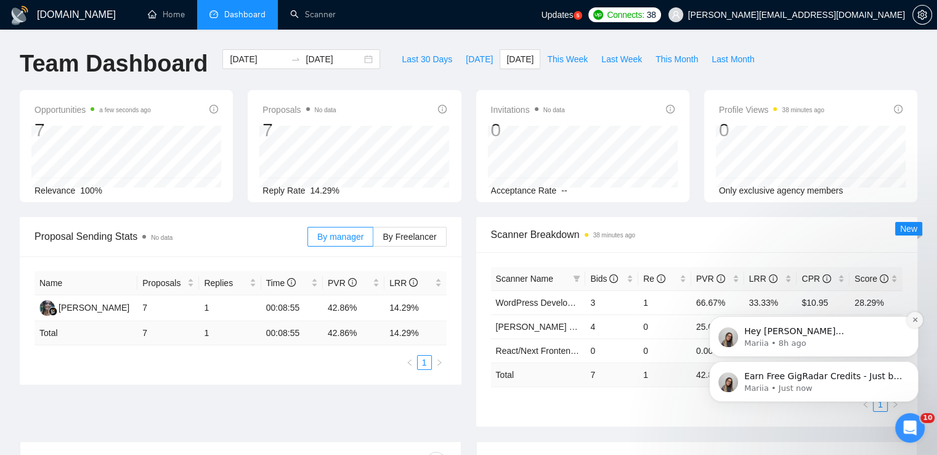
click at [917, 320] on icon "Dismiss notification" at bounding box center [915, 319] width 7 height 7
click at [914, 362] on icon "Dismiss notification" at bounding box center [915, 364] width 7 height 7
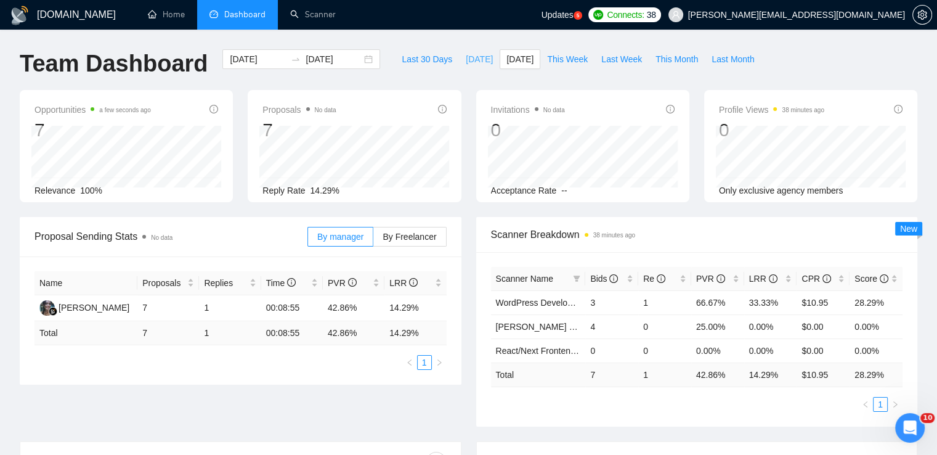
click at [469, 60] on span "Today" at bounding box center [479, 59] width 27 height 14
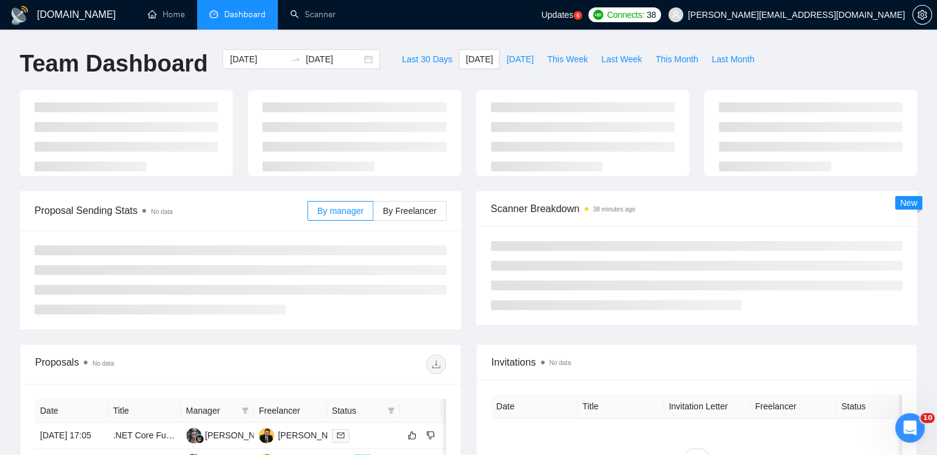
type input "2025-08-10"
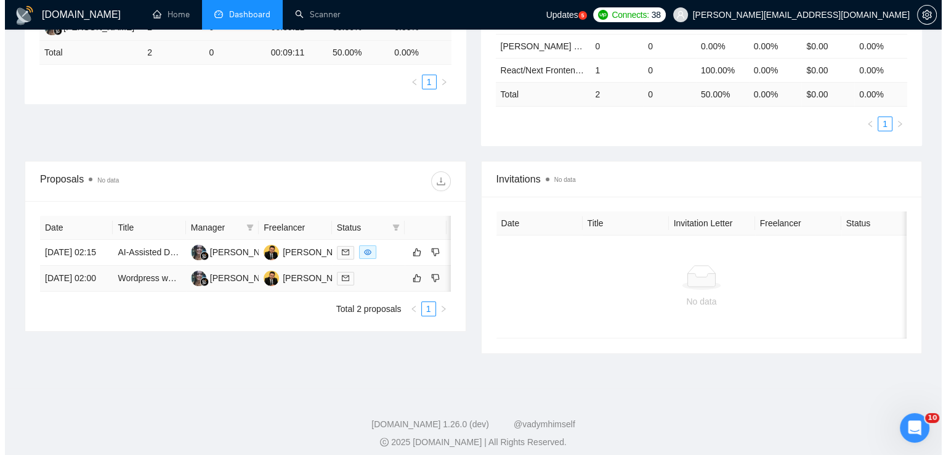
scroll to position [281, 0]
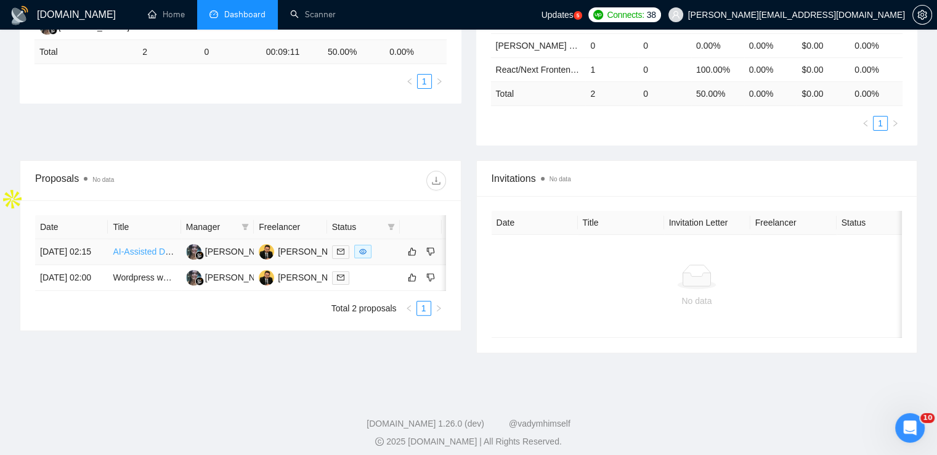
click at [138, 254] on link "AI-Assisted Development: Voice-Activated Web App (Base44/Firebase/OpenAI)" at bounding box center [264, 251] width 303 height 10
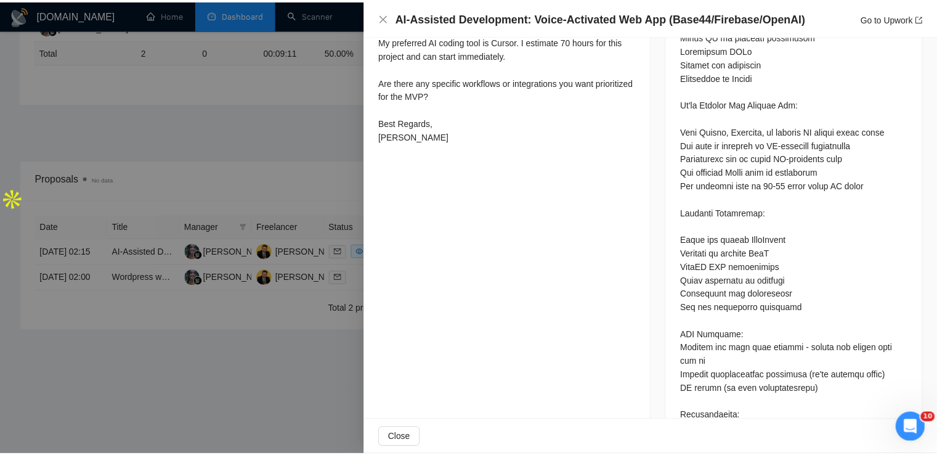
scroll to position [1135, 0]
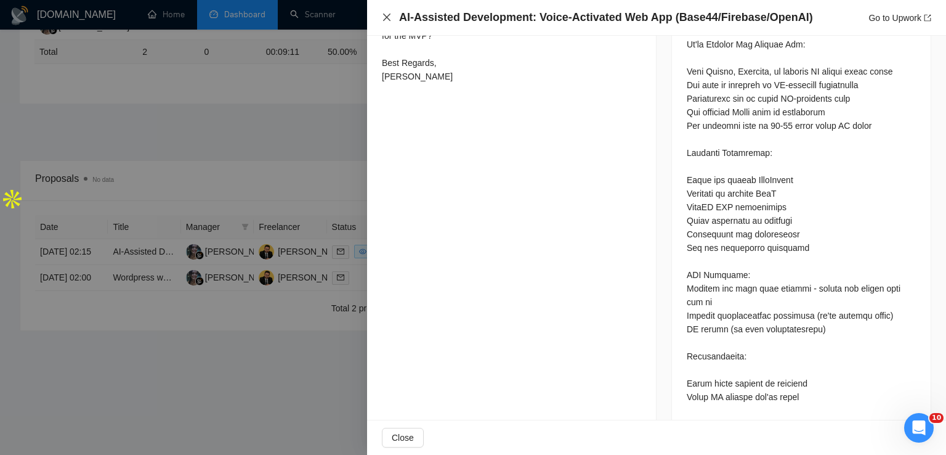
click at [386, 16] on icon "close" at bounding box center [387, 17] width 10 height 10
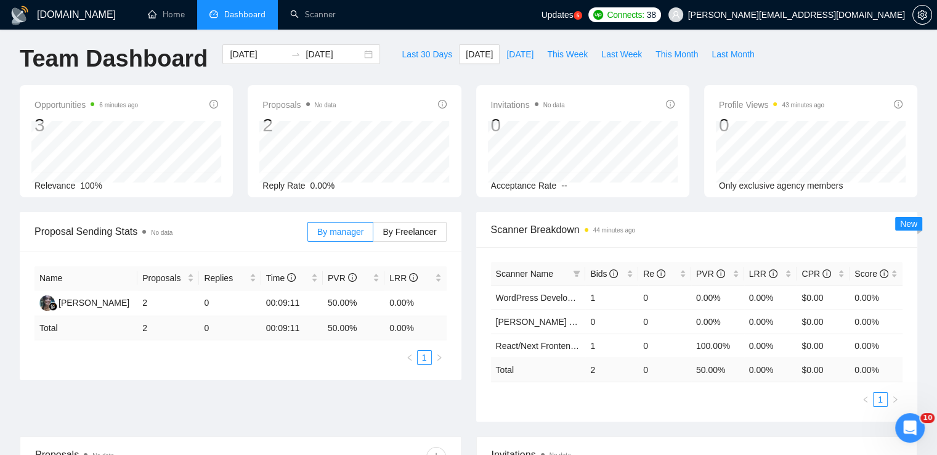
scroll to position [0, 0]
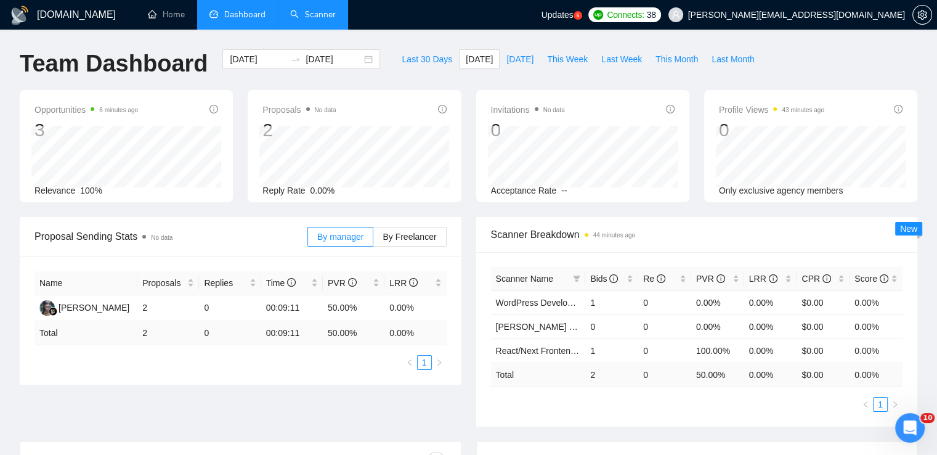
click at [321, 9] on link "Scanner" at bounding box center [313, 14] width 46 height 10
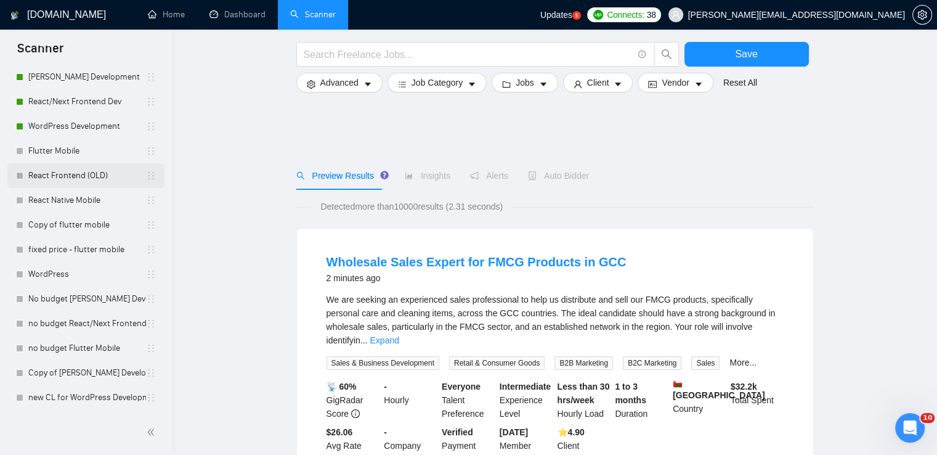
scroll to position [186, 0]
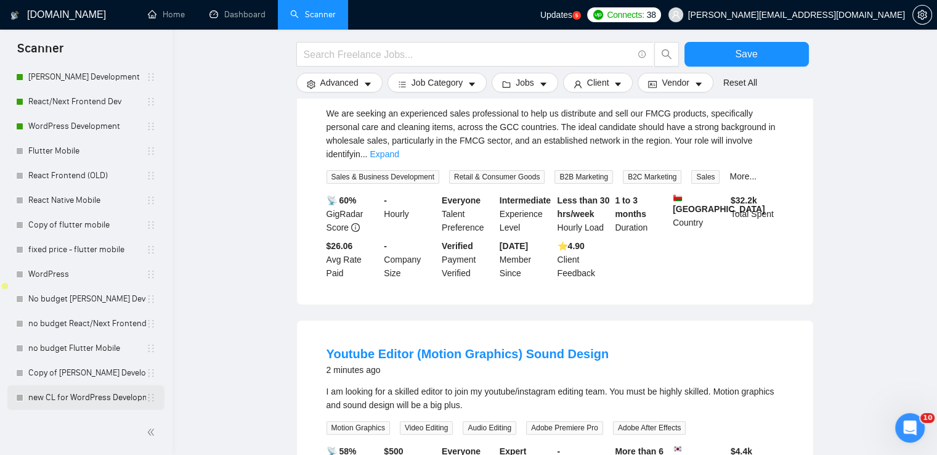
click at [86, 396] on link "new CL for WordPress Development" at bounding box center [87, 397] width 118 height 25
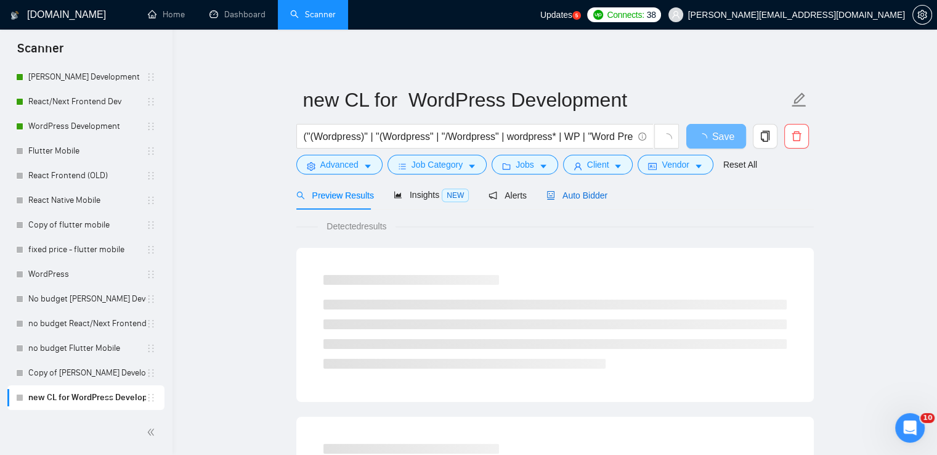
click at [584, 195] on span "Auto Bidder" at bounding box center [576, 195] width 61 height 10
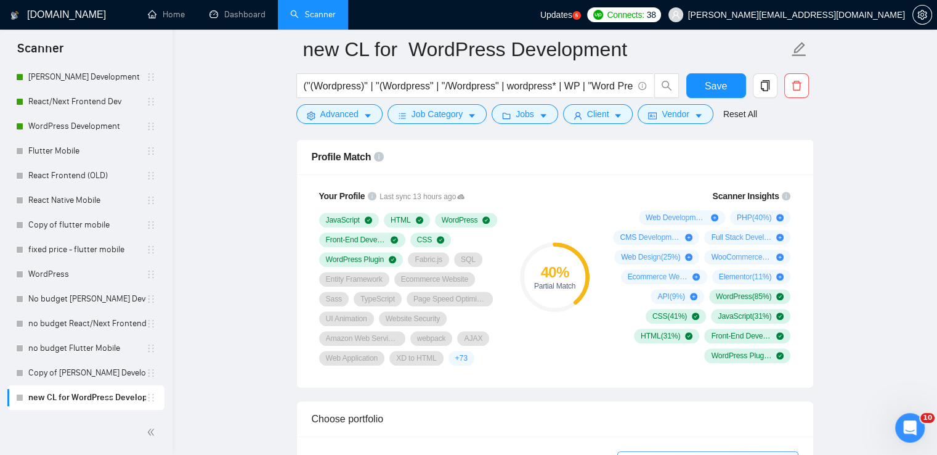
scroll to position [814, 0]
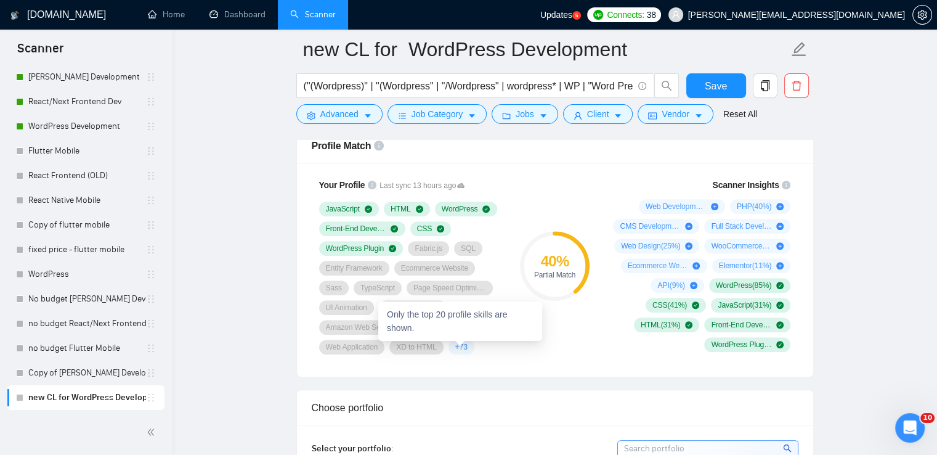
click at [448, 344] on div "+ 73" at bounding box center [461, 346] width 26 height 15
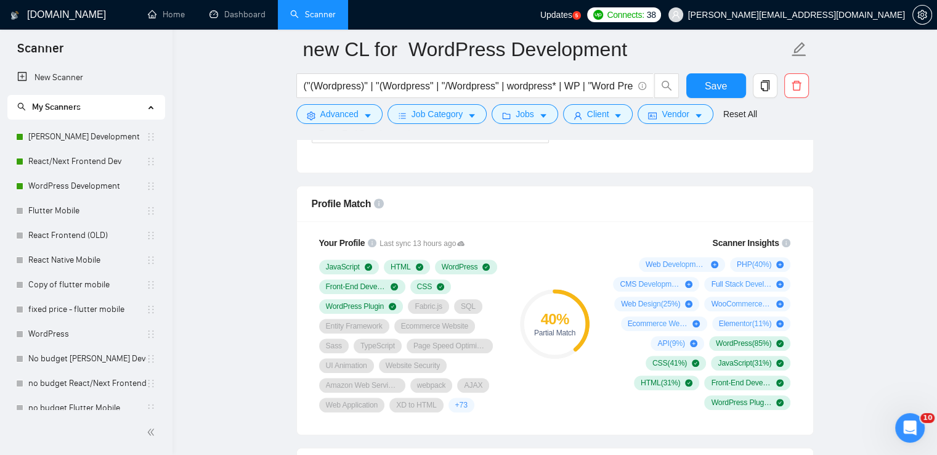
scroll to position [756, 0]
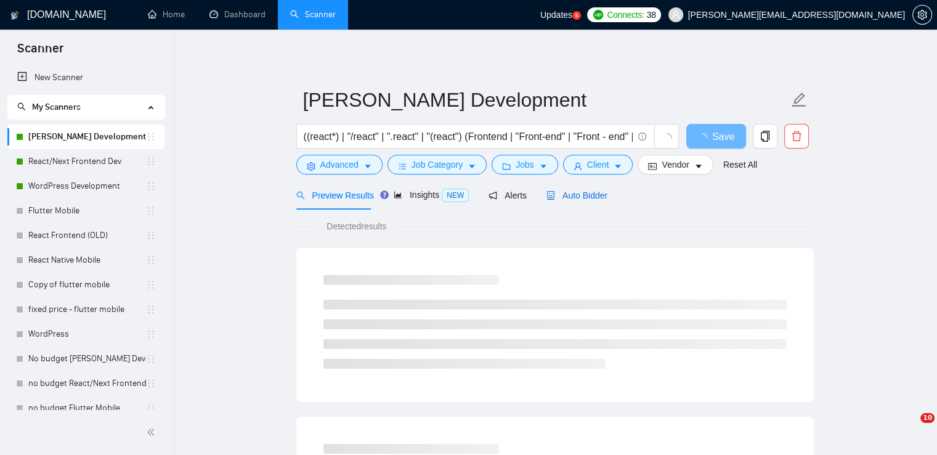
click at [586, 193] on span "Auto Bidder" at bounding box center [576, 195] width 61 height 10
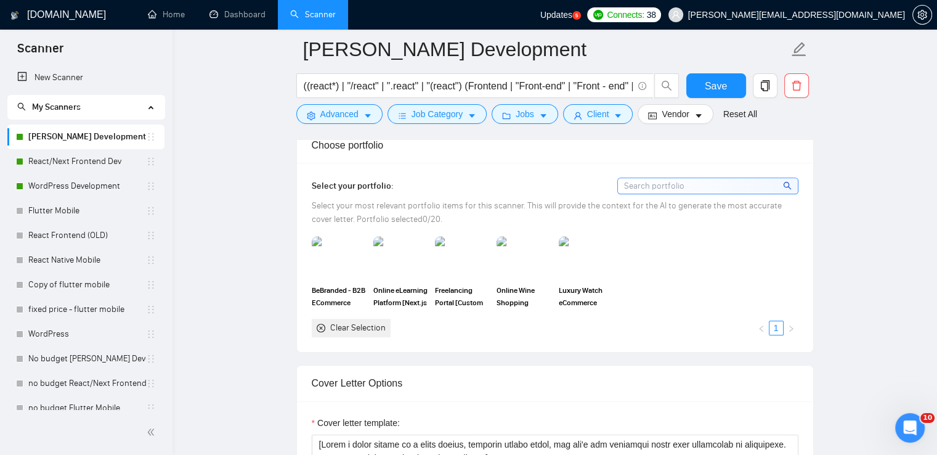
scroll to position [1098, 0]
click at [688, 182] on input at bounding box center [708, 184] width 180 height 15
click at [776, 323] on link "1" at bounding box center [776, 327] width 14 height 14
click at [728, 180] on input at bounding box center [708, 184] width 180 height 15
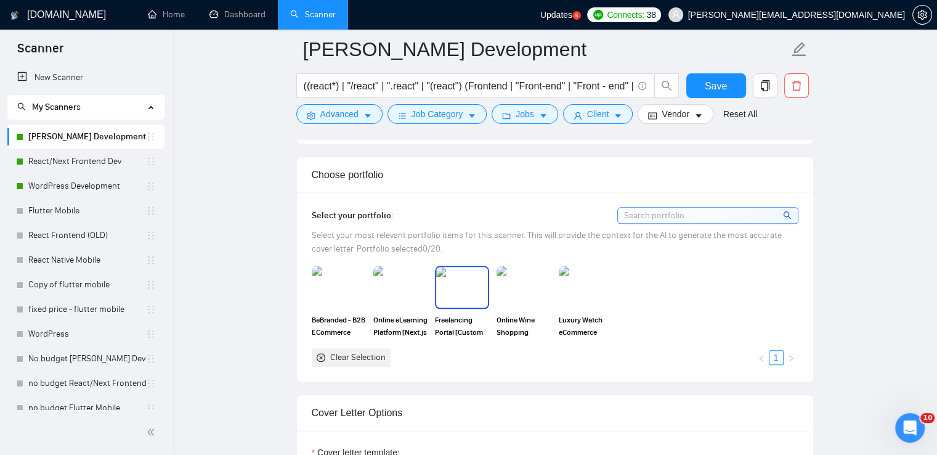
scroll to position [1045, 0]
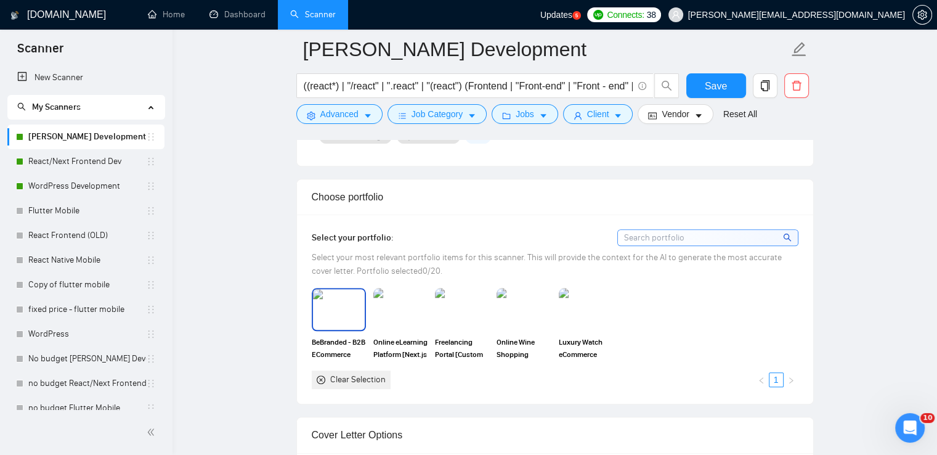
click at [336, 318] on img at bounding box center [339, 309] width 52 height 41
click at [390, 313] on img at bounding box center [400, 309] width 52 height 41
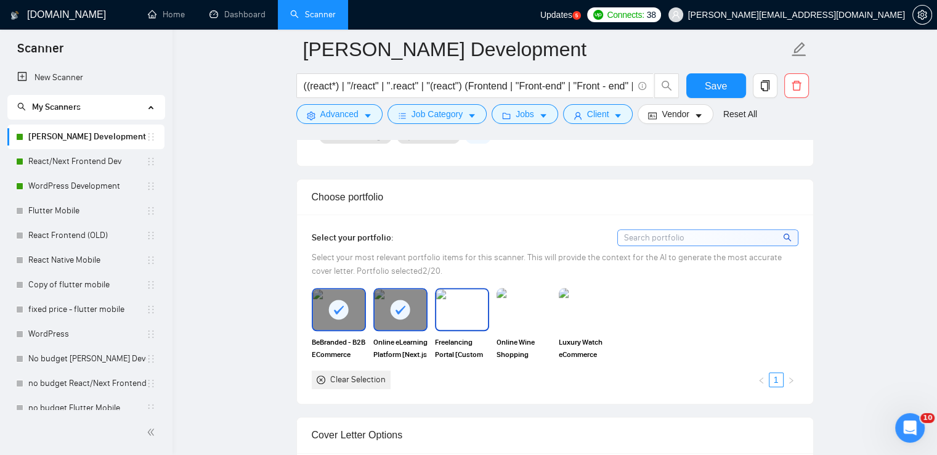
click at [453, 315] on img at bounding box center [462, 309] width 52 height 41
click at [517, 322] on img at bounding box center [524, 309] width 52 height 41
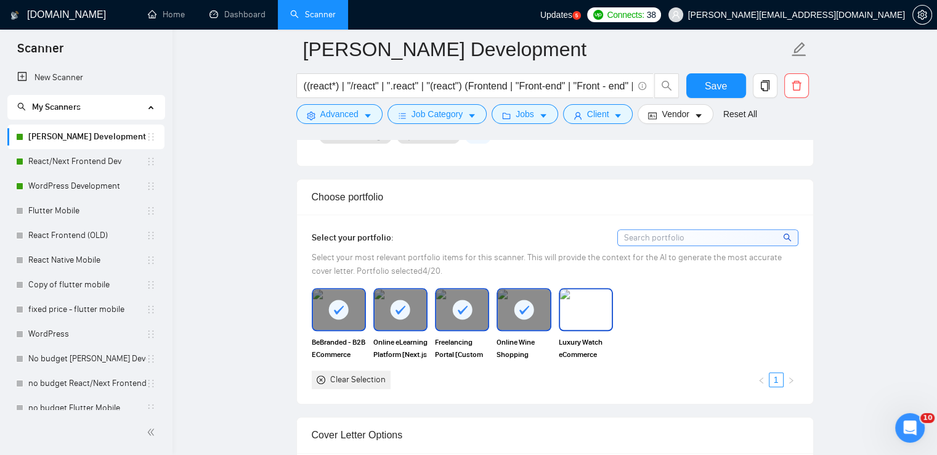
click at [581, 318] on img at bounding box center [586, 309] width 52 height 41
click at [713, 91] on span "Save" at bounding box center [716, 85] width 22 height 15
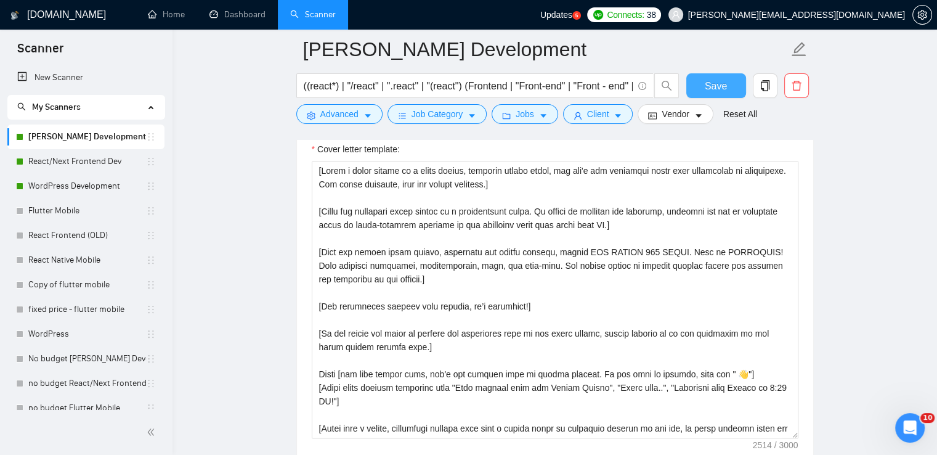
scroll to position [65, 0]
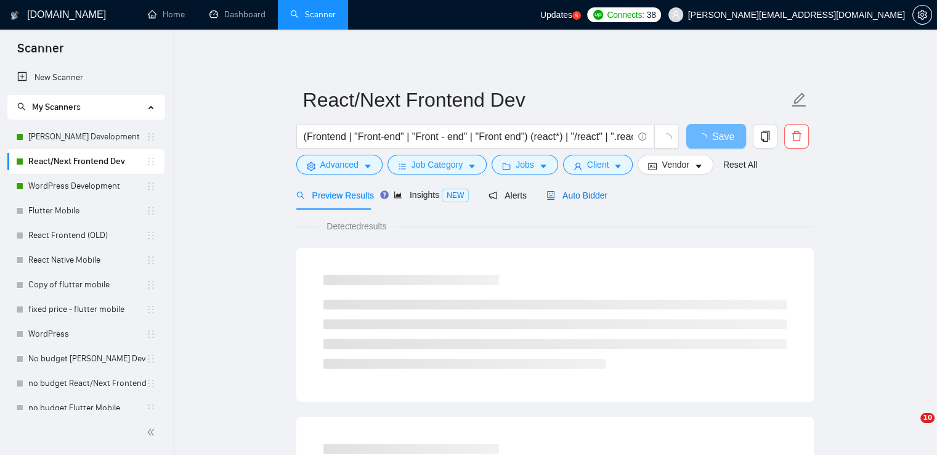
click at [585, 193] on span "Auto Bidder" at bounding box center [576, 195] width 61 height 10
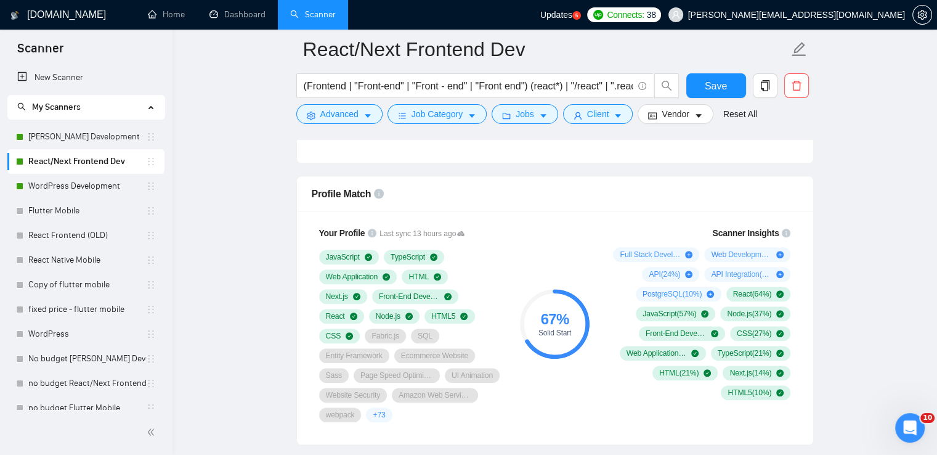
scroll to position [771, 0]
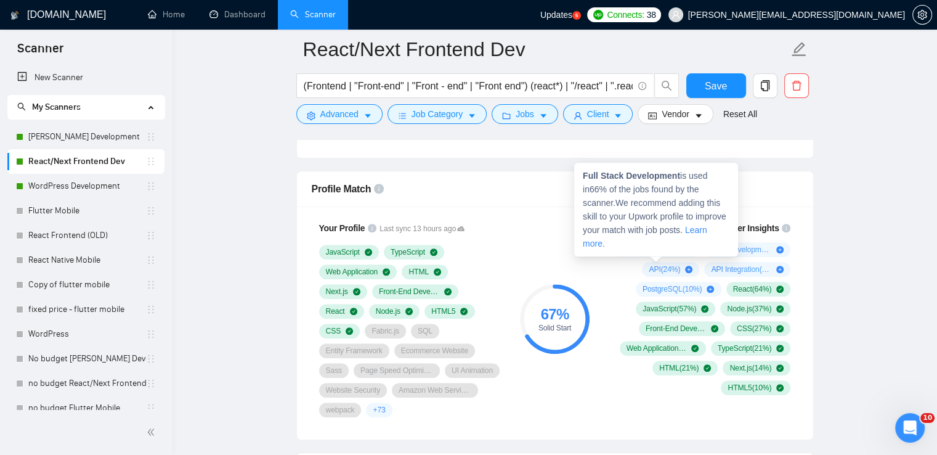
click at [692, 246] on icon "plus-circle" at bounding box center [688, 249] width 7 height 7
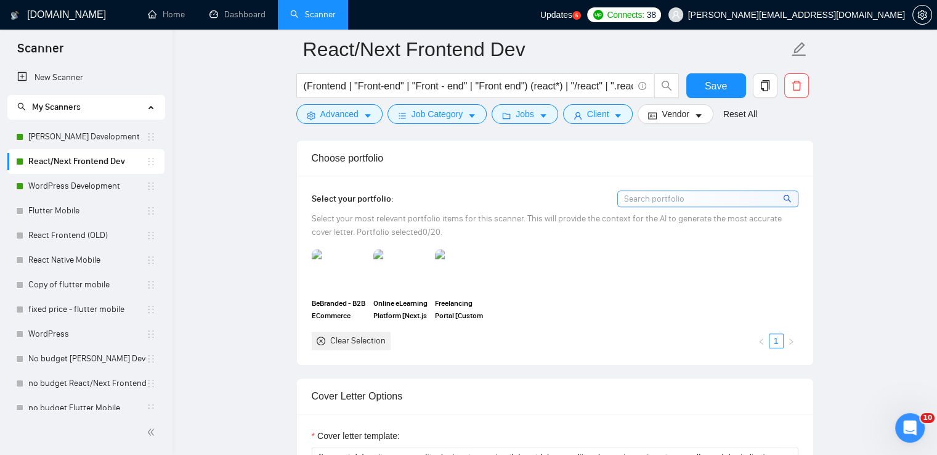
scroll to position [1084, 0]
click at [339, 267] on img at bounding box center [339, 269] width 52 height 41
click at [416, 272] on img at bounding box center [400, 269] width 52 height 41
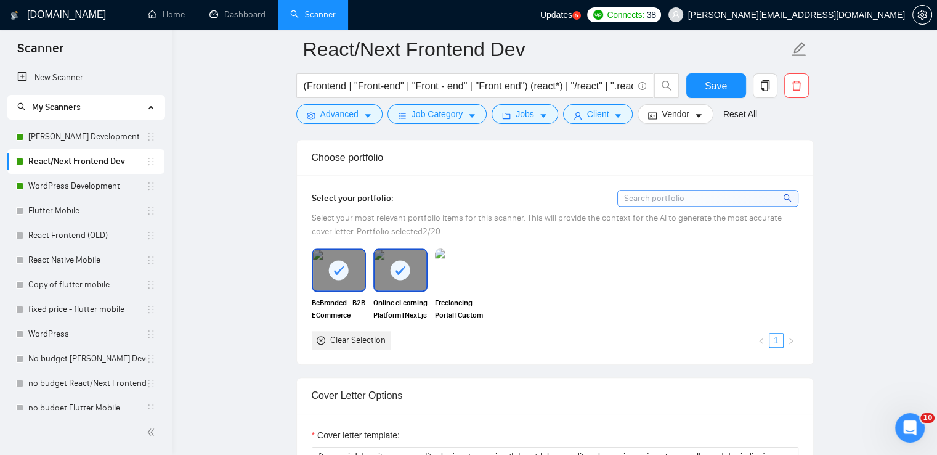
click at [453, 244] on div "Select your portfolio: Select your most relevant portfolio items for this scann…" at bounding box center [555, 270] width 487 height 160
click at [461, 282] on img at bounding box center [462, 269] width 52 height 41
click at [633, 201] on input at bounding box center [708, 197] width 180 height 15
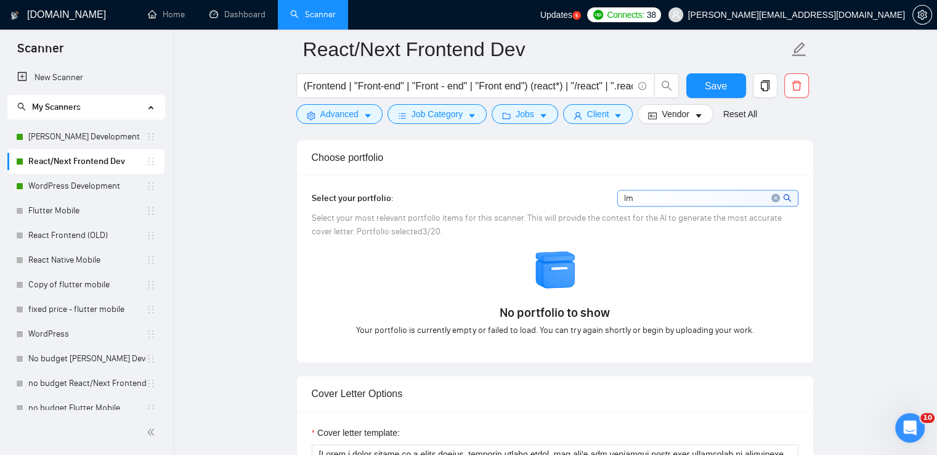
type input "l"
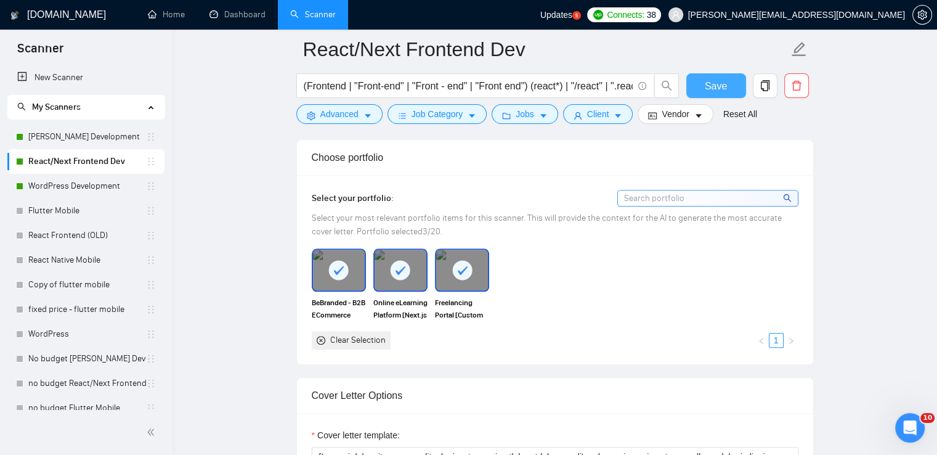
click at [710, 81] on span "Save" at bounding box center [716, 85] width 22 height 15
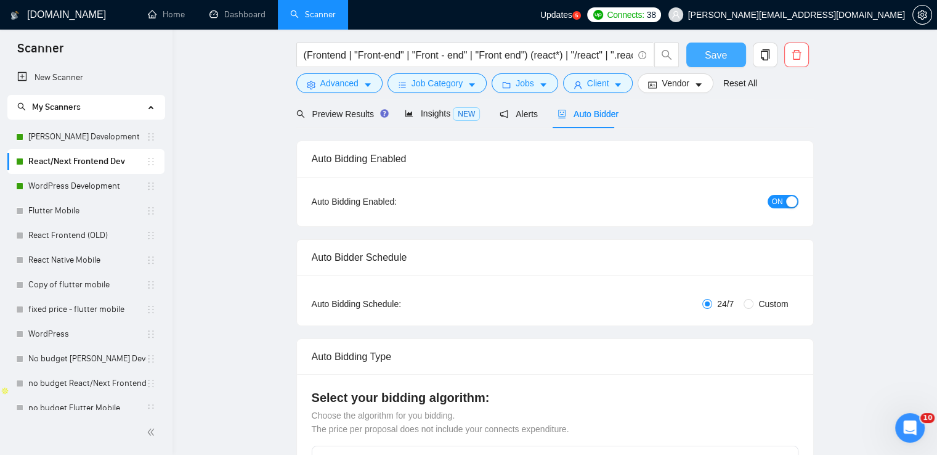
scroll to position [0, 0]
